Goal: Information Seeking & Learning: Learn about a topic

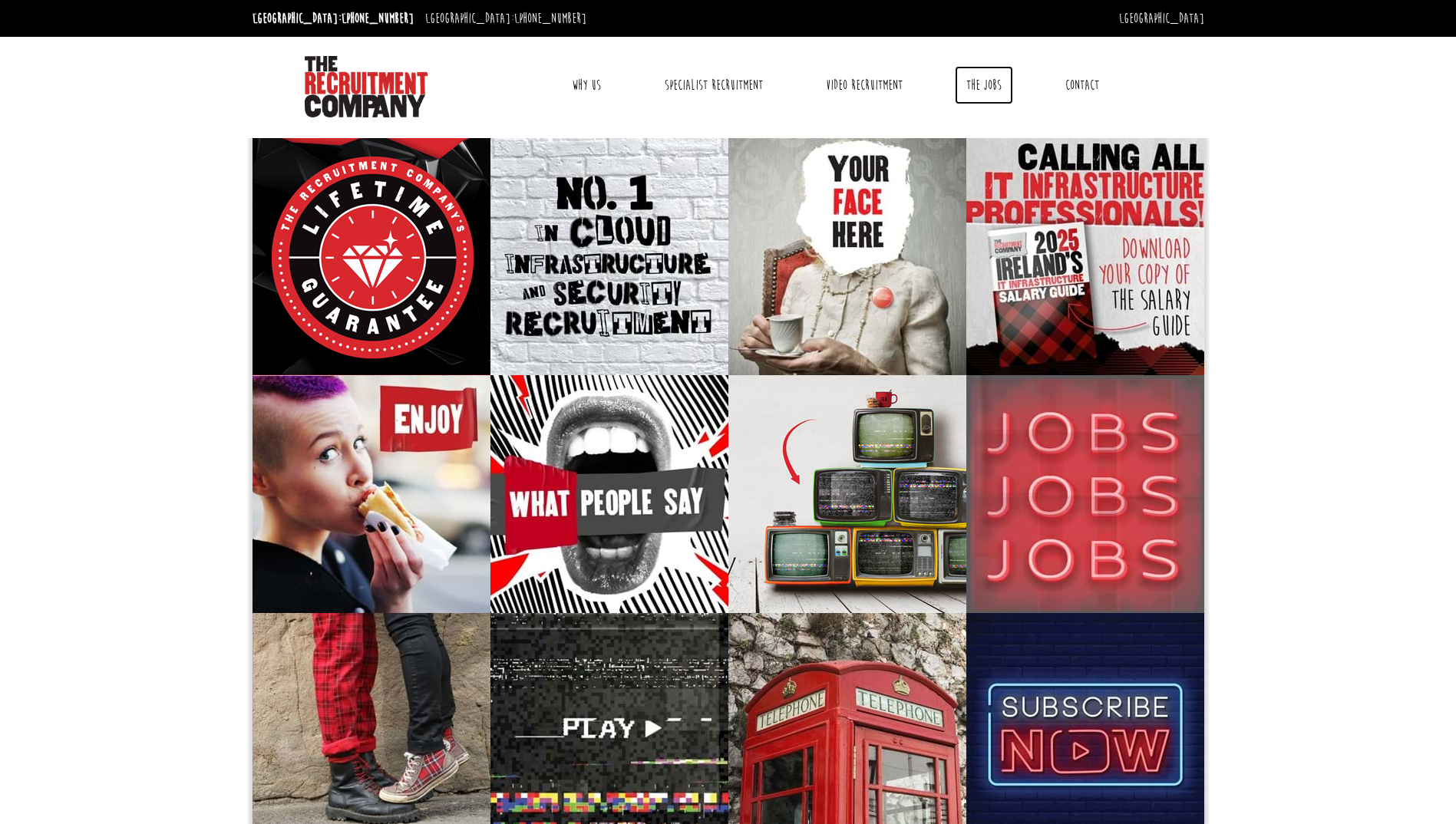
click at [970, 92] on link "The Jobs" at bounding box center [984, 85] width 58 height 38
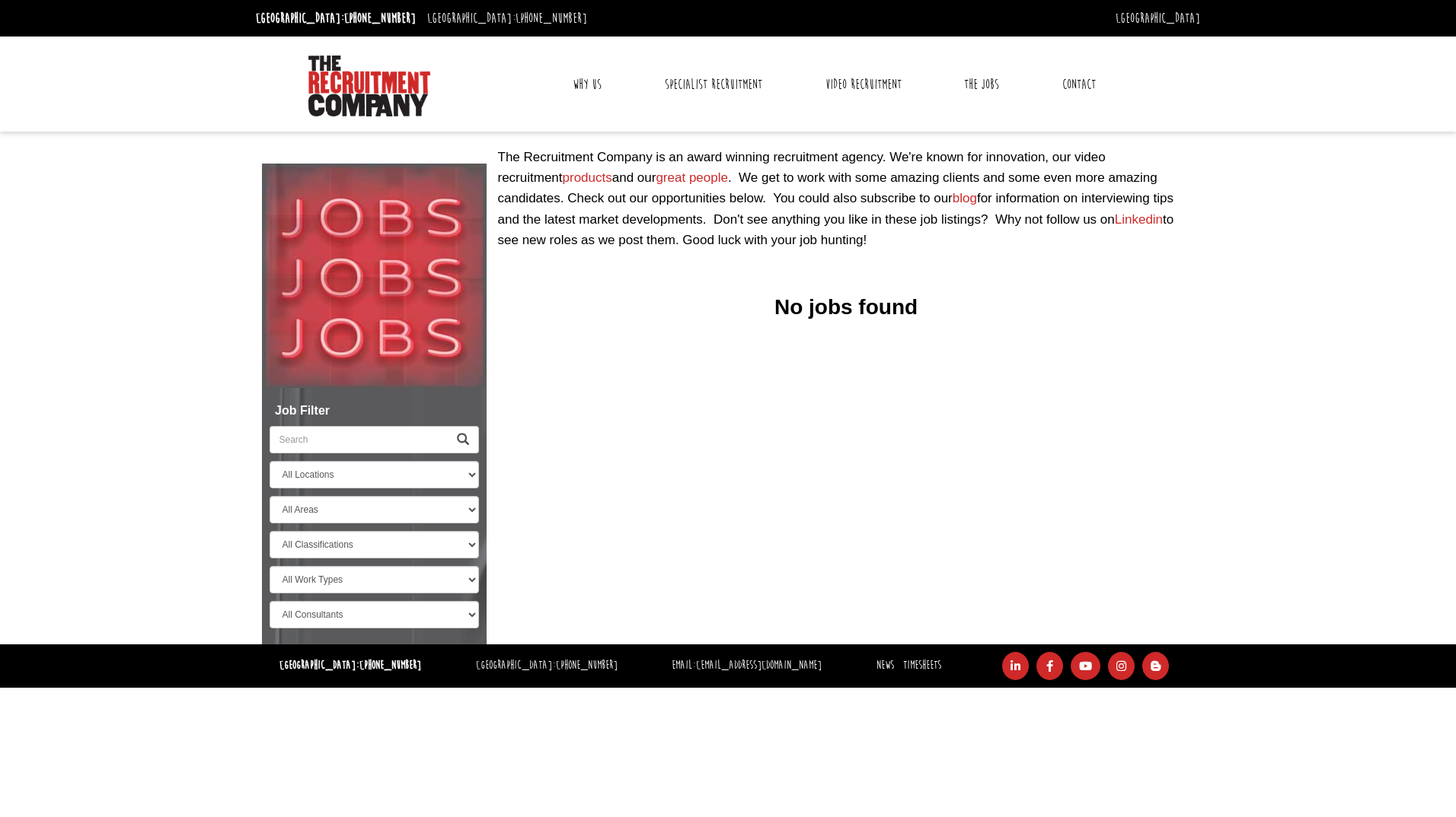
select select "[GEOGRAPHIC_DATA]"
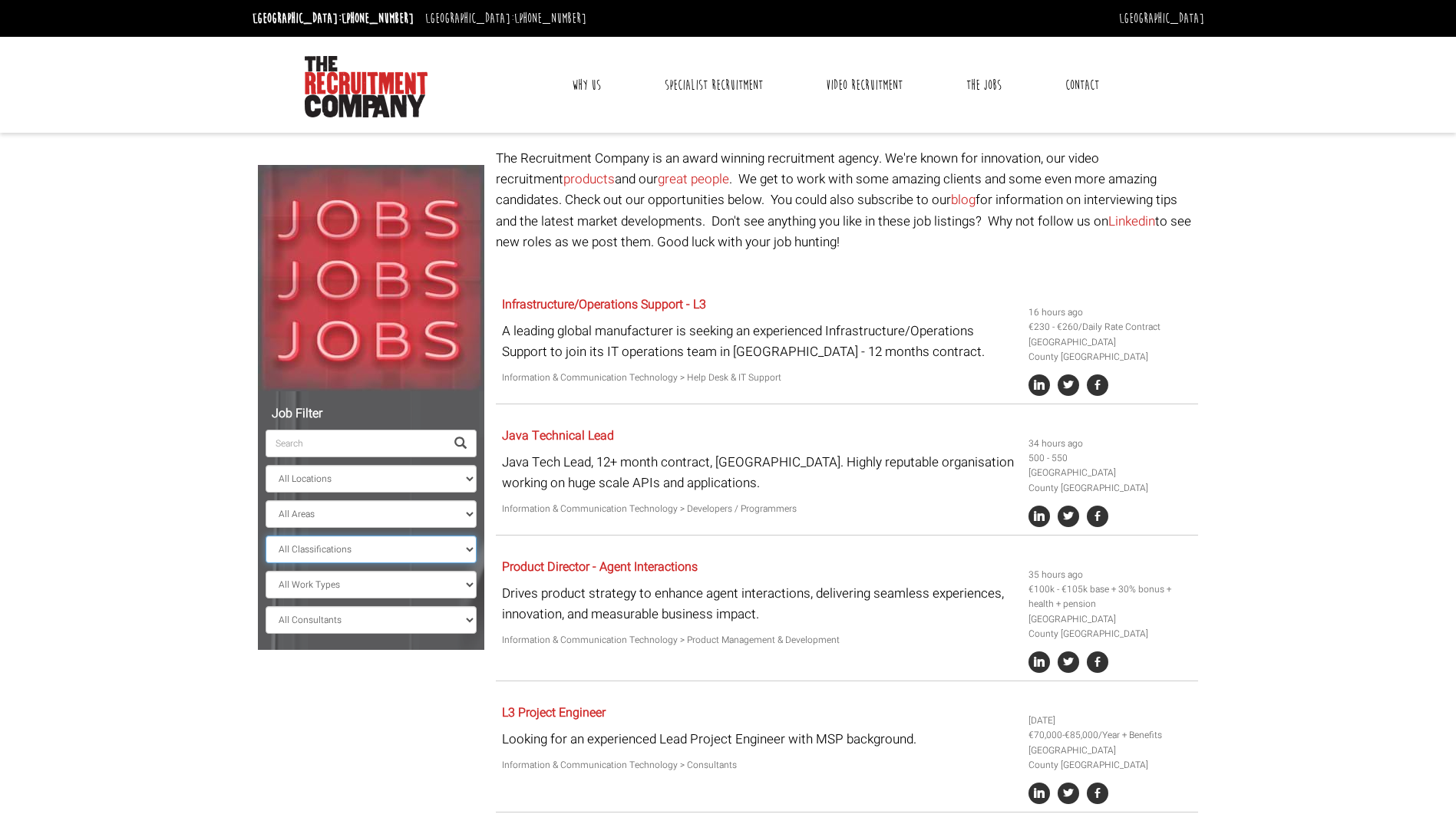
click at [348, 551] on select "All Classifications Banking & Financial Services Information & Communication Te…" at bounding box center [371, 549] width 211 height 27
click at [304, 515] on select "All Areas County Cork County Galway County Dublin" at bounding box center [371, 514] width 211 height 27
click at [301, 554] on select "All Classifications Banking & Financial Services Information & Communication Te…" at bounding box center [371, 549] width 211 height 27
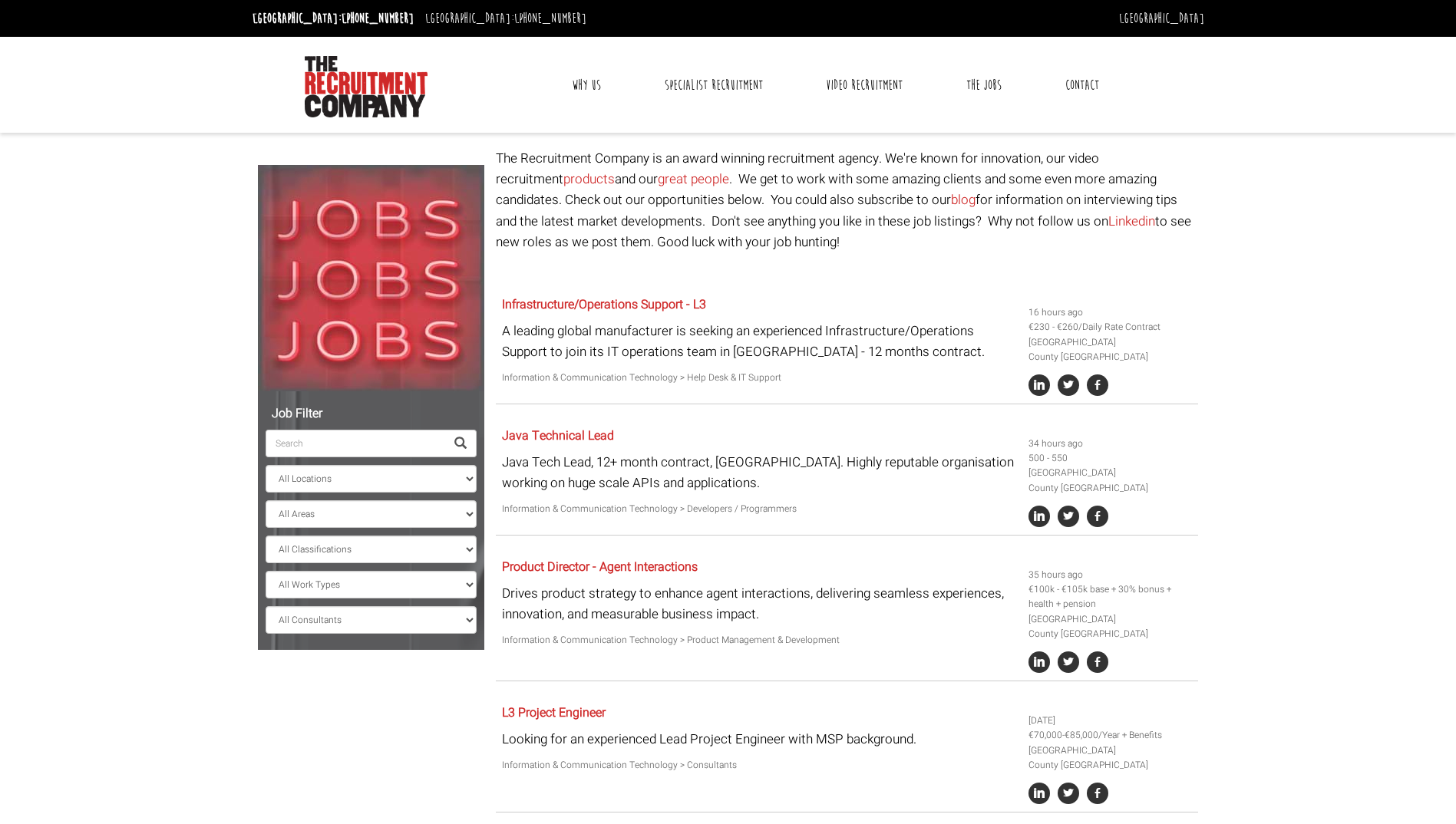
click at [608, 92] on link "Why Us" at bounding box center [587, 85] width 53 height 38
